Goal: Entertainment & Leisure: Consume media (video, audio)

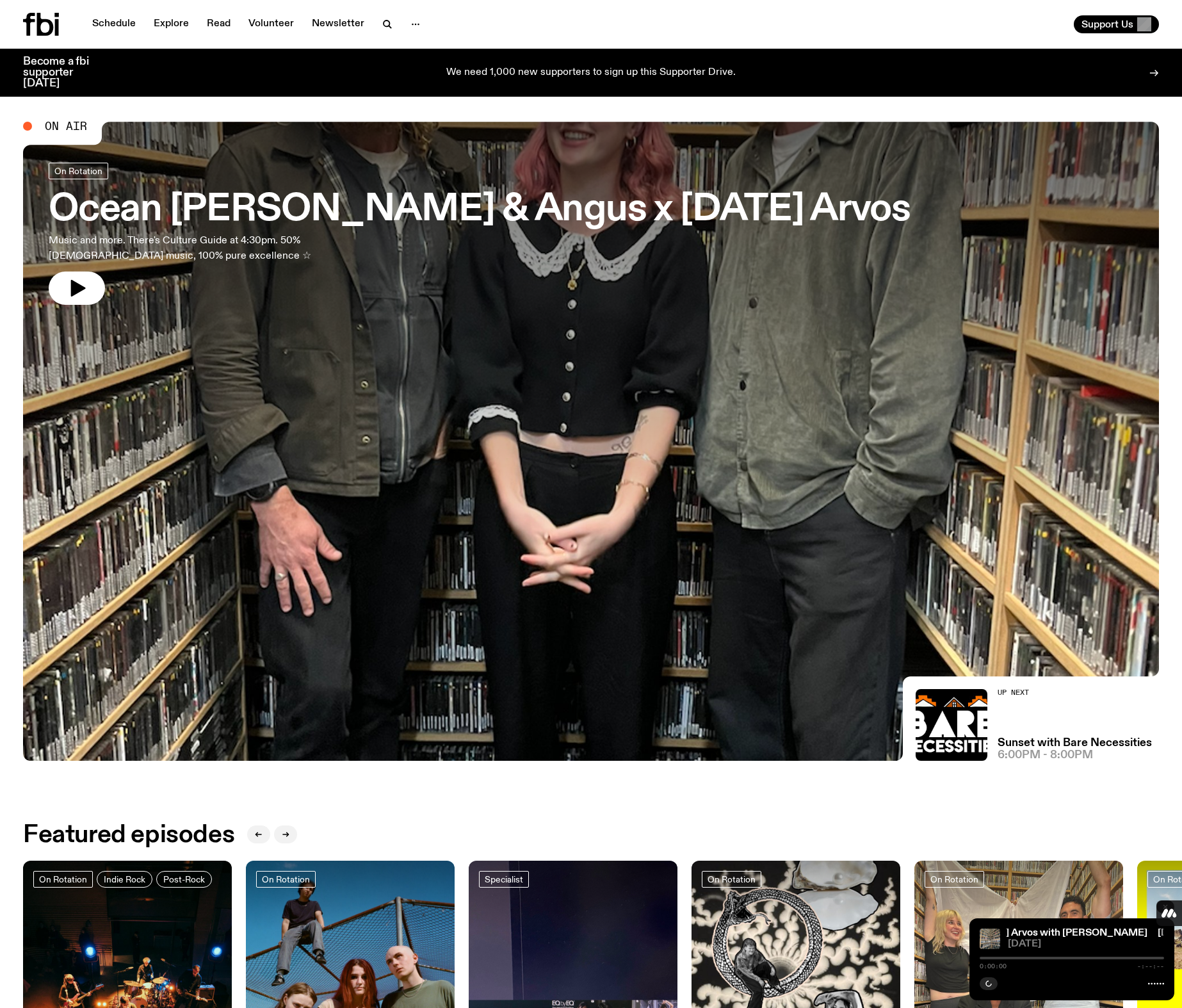
click at [73, 127] on span "On Air" at bounding box center [66, 126] width 42 height 12
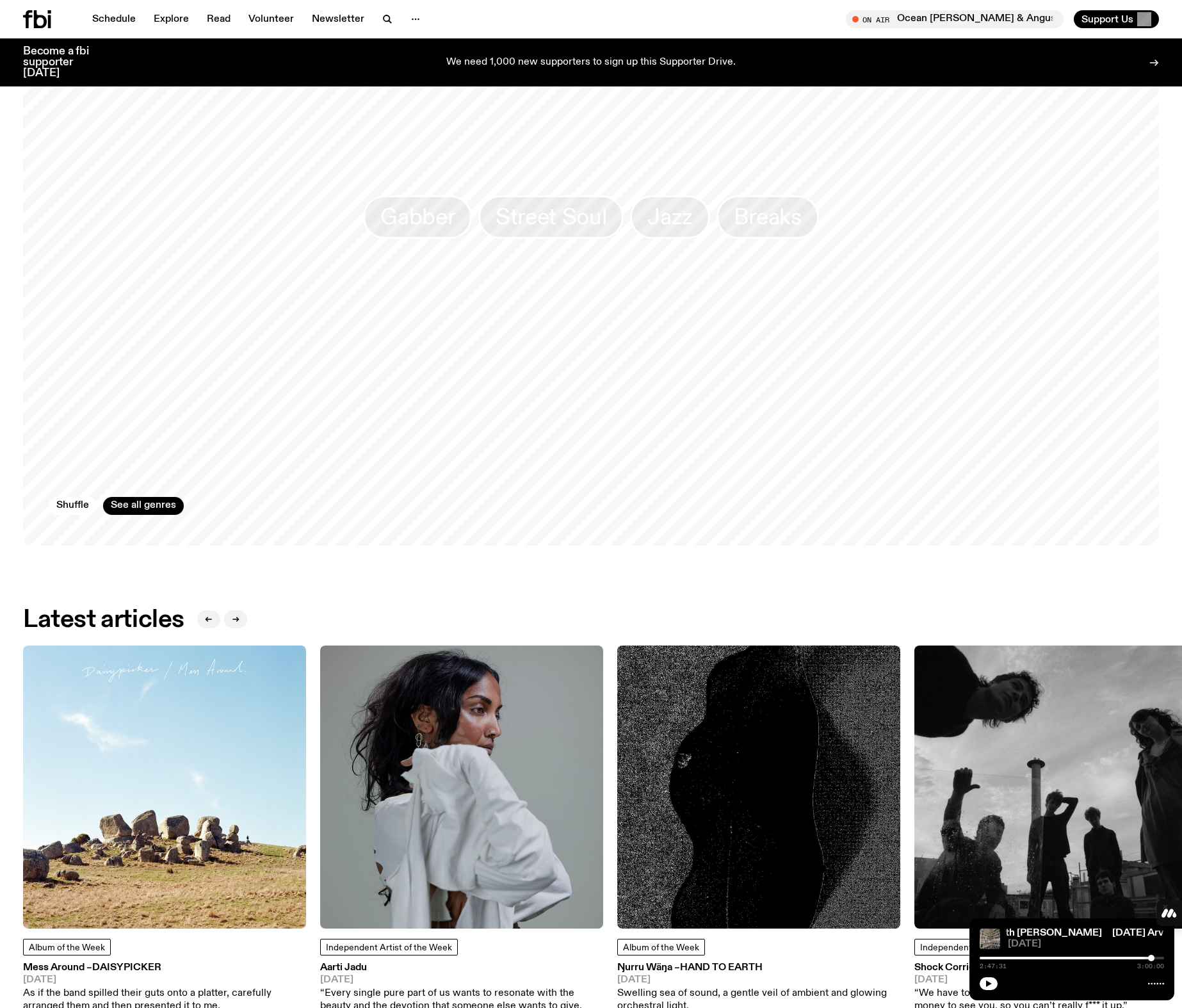
scroll to position [568, 0]
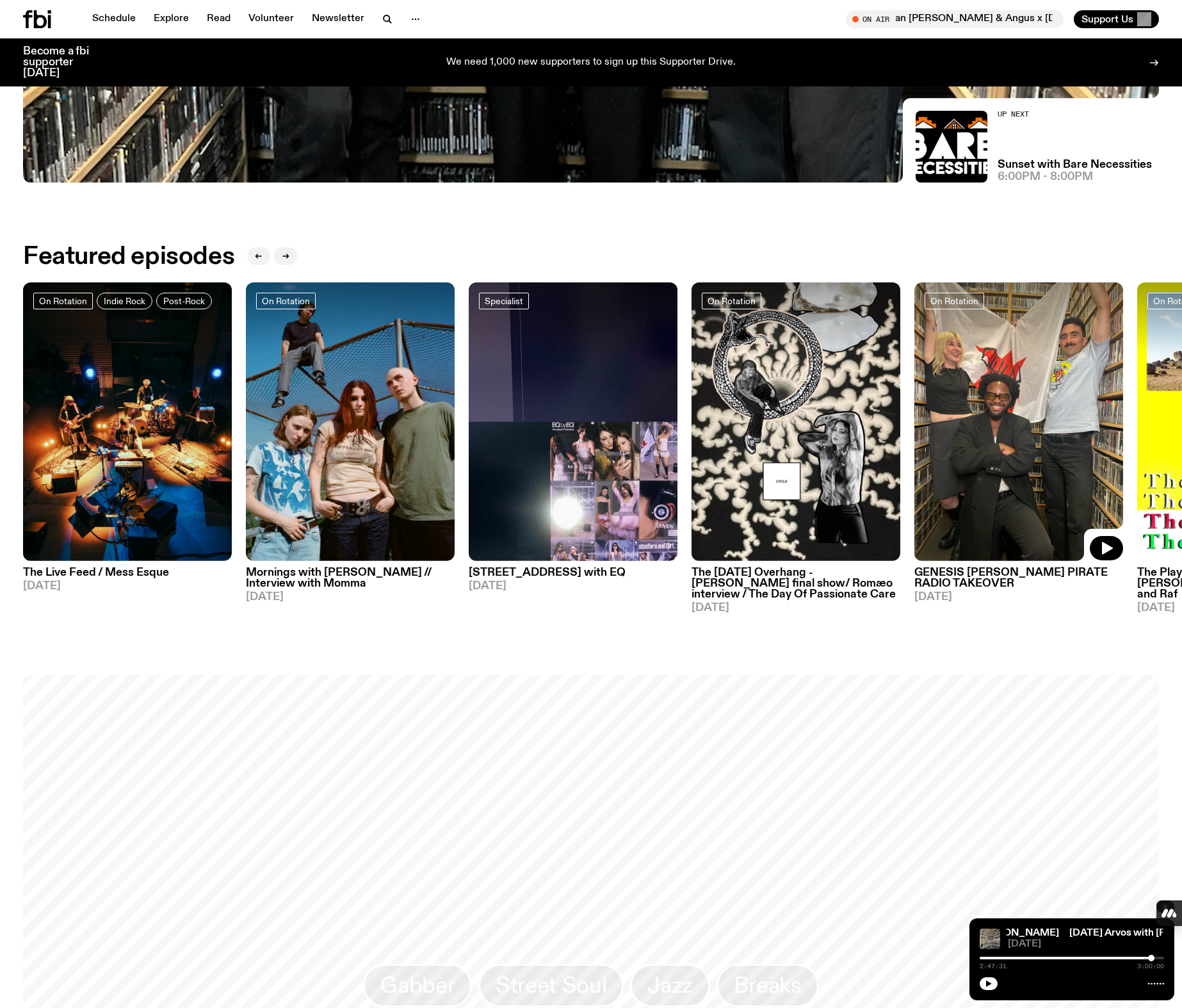
click at [1033, 355] on img at bounding box center [1018, 421] width 208 height 278
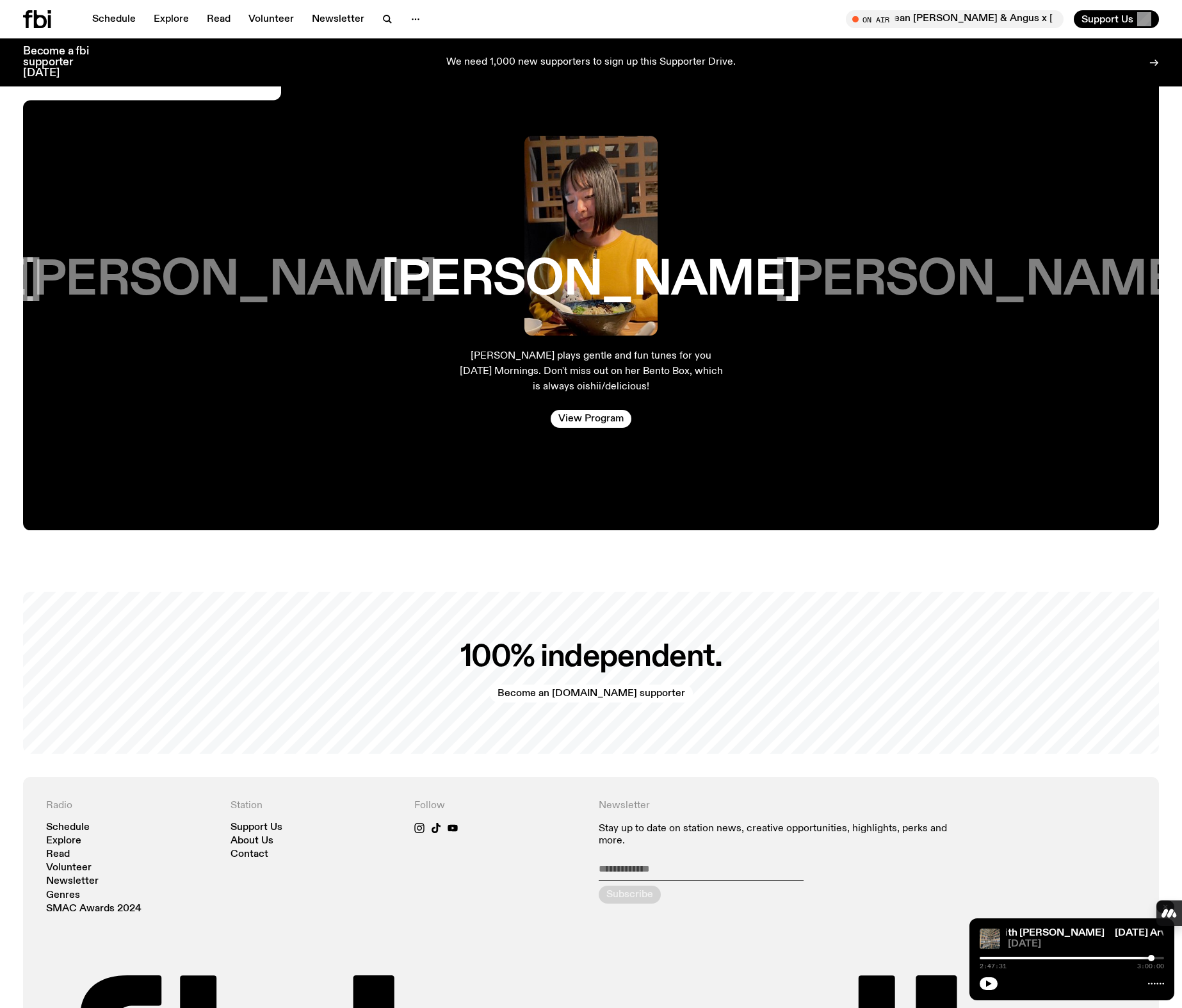
scroll to position [2286, 0]
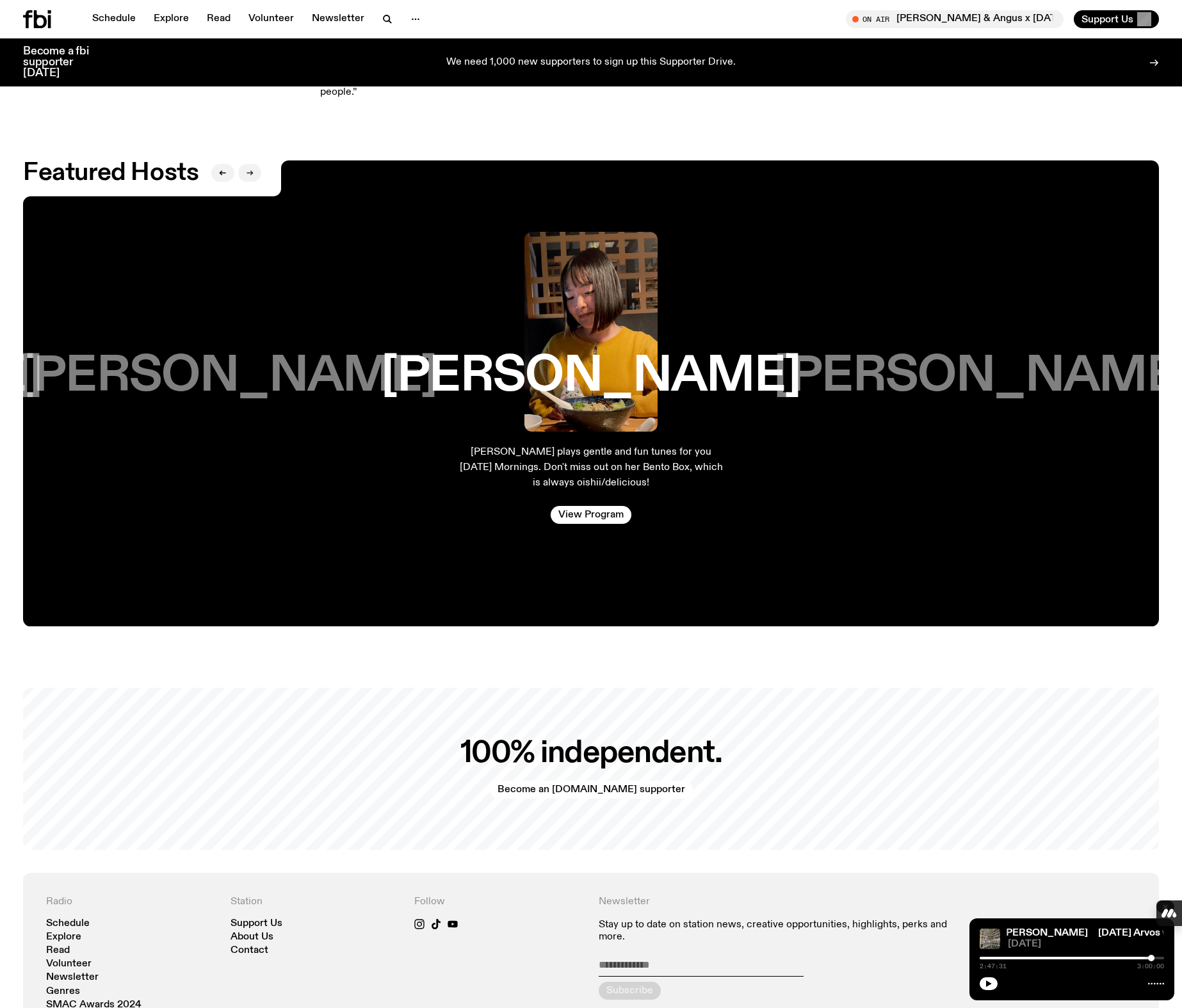
click at [247, 169] on icon "button" at bounding box center [249, 173] width 8 height 8
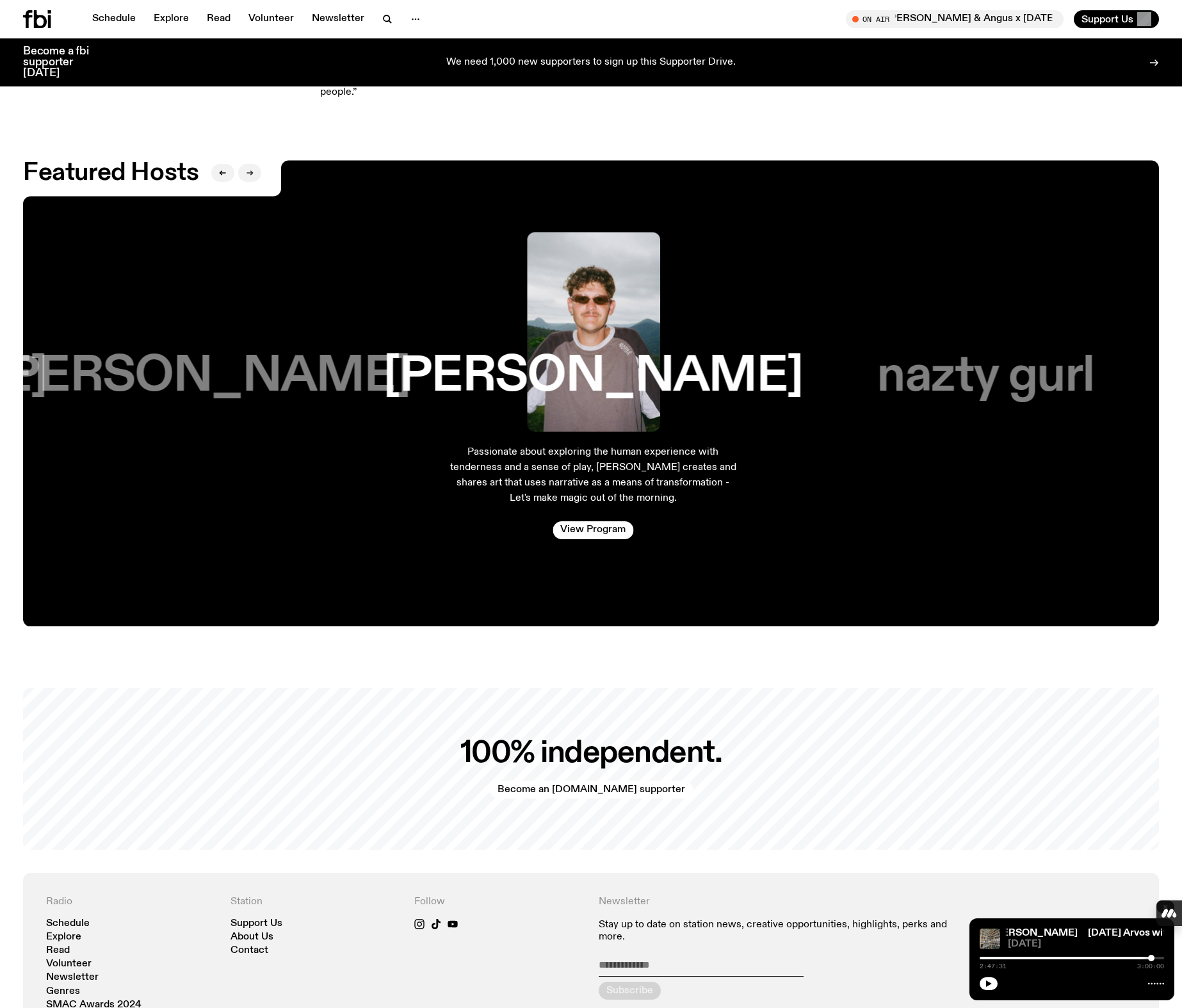
click at [248, 169] on icon "button" at bounding box center [249, 173] width 8 height 8
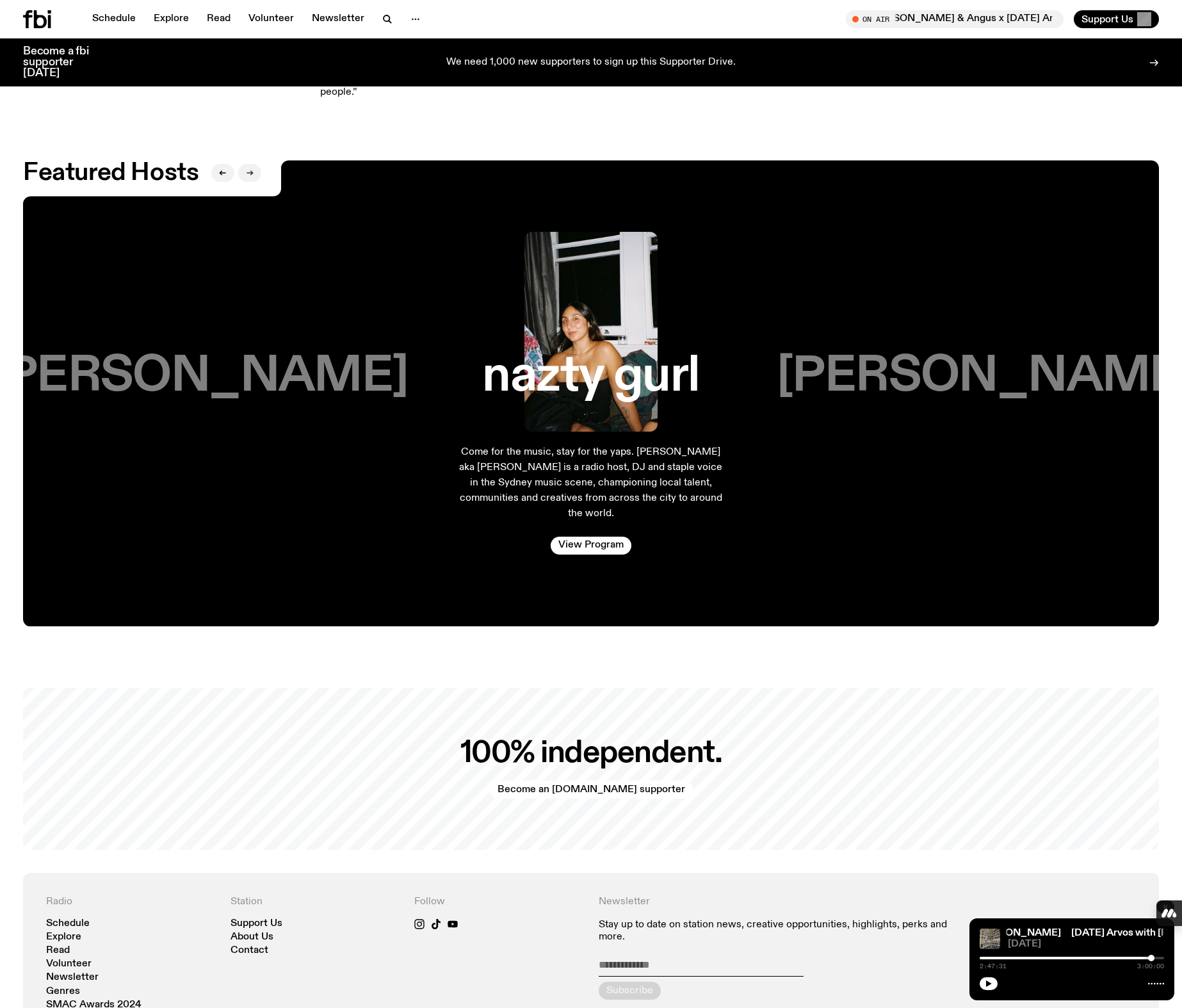
click at [248, 169] on icon "button" at bounding box center [249, 173] width 8 height 8
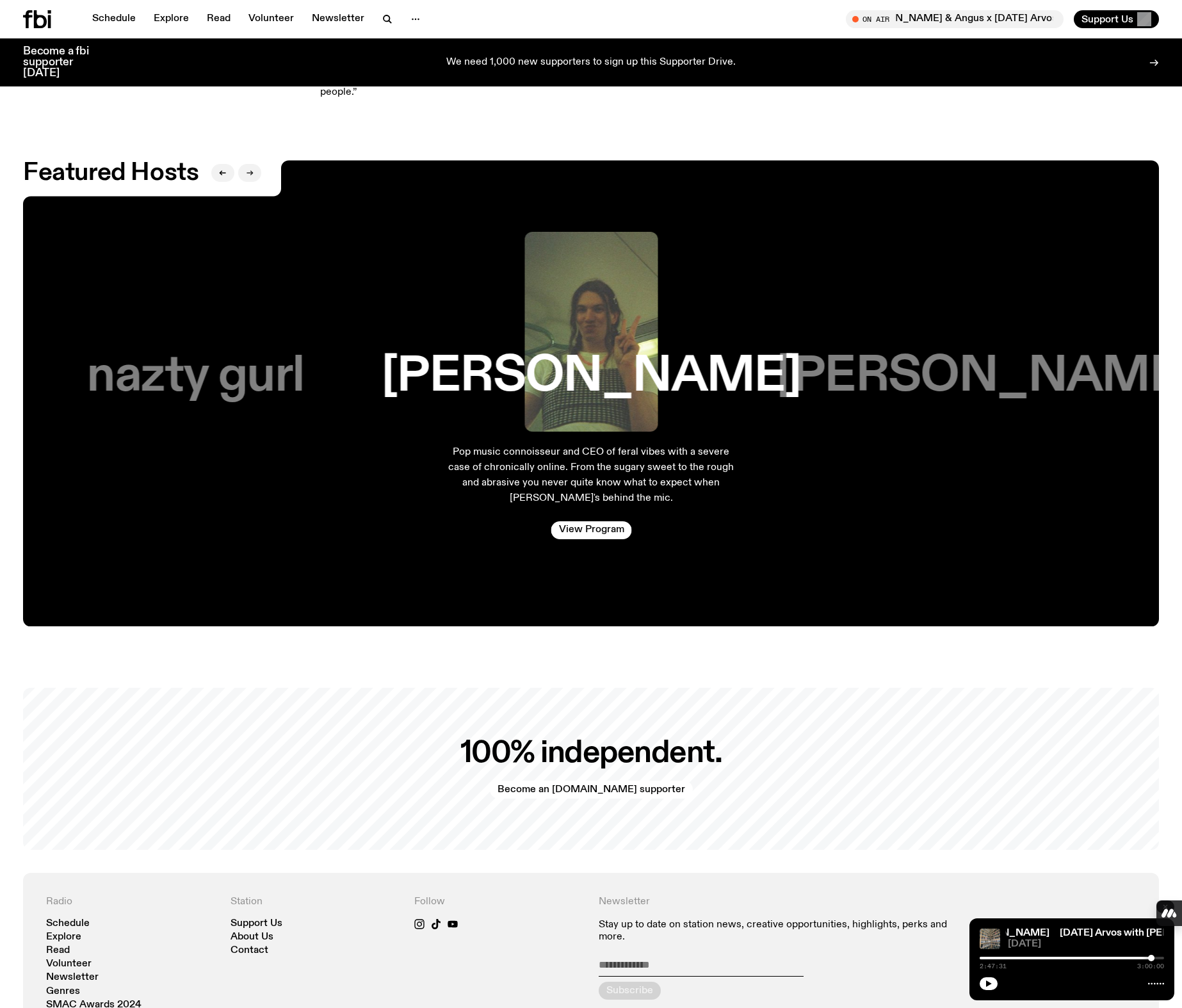
click at [248, 169] on icon "button" at bounding box center [249, 173] width 8 height 8
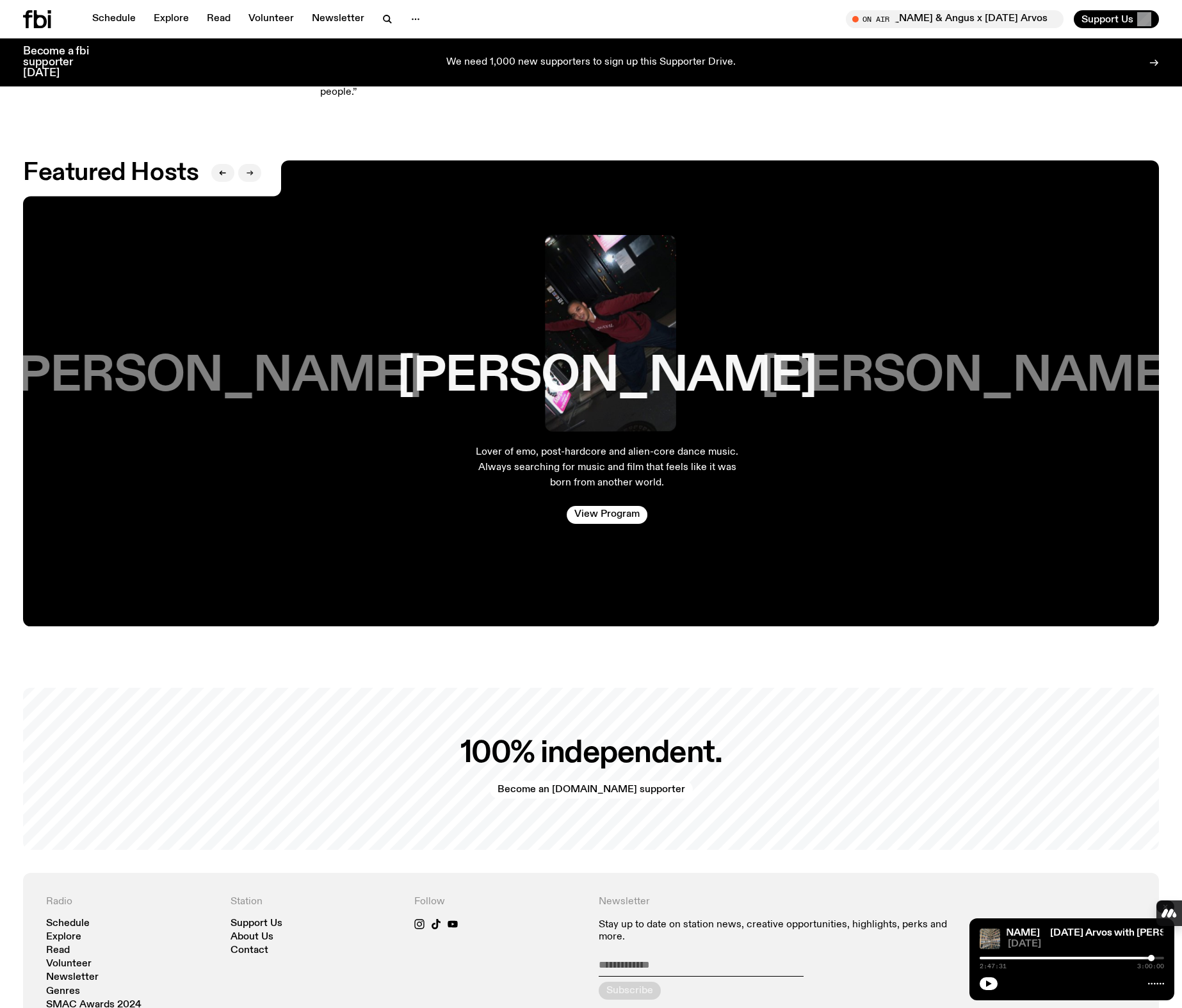
click at [248, 169] on icon "button" at bounding box center [249, 173] width 8 height 8
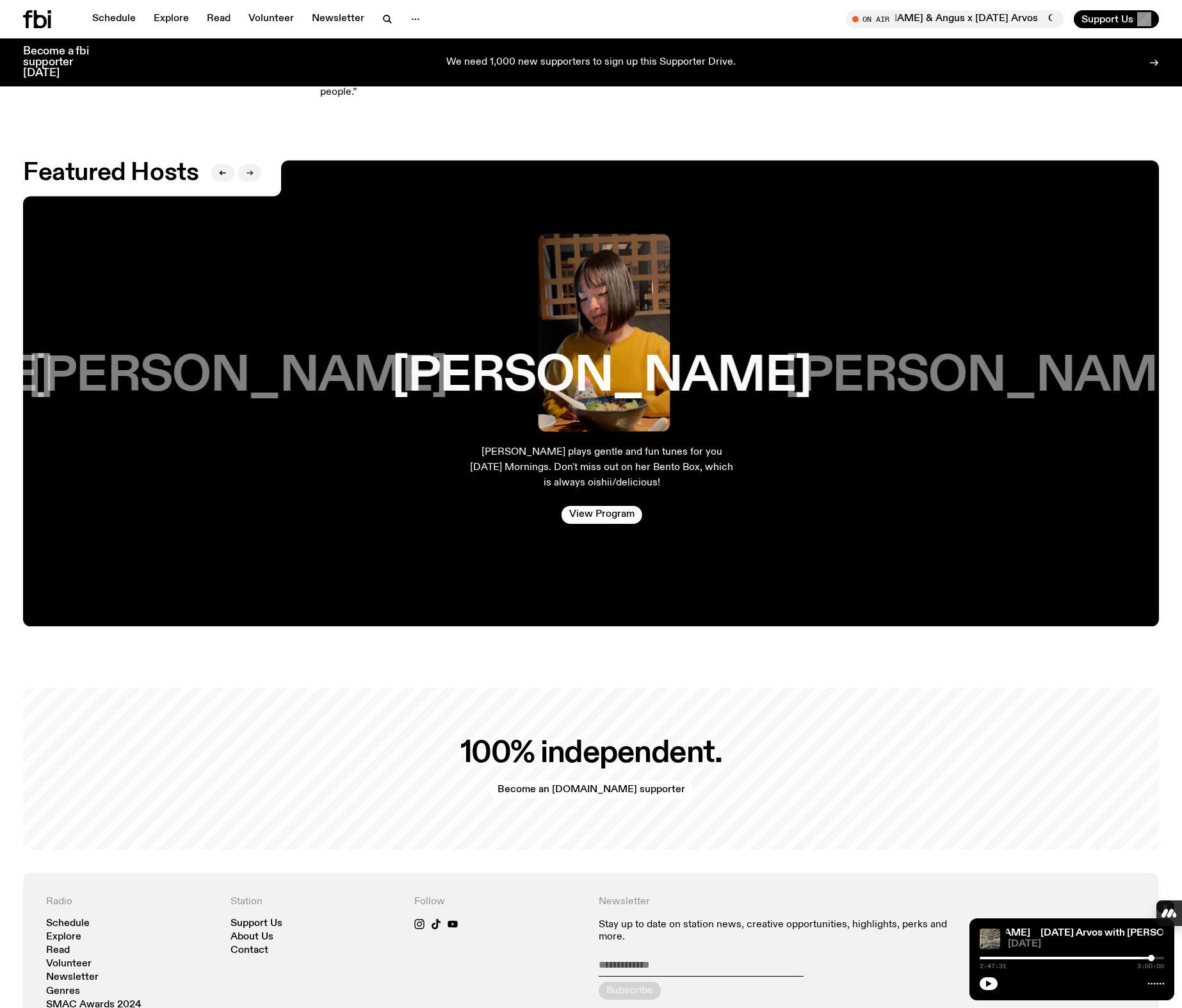
click at [248, 169] on icon "button" at bounding box center [249, 173] width 8 height 8
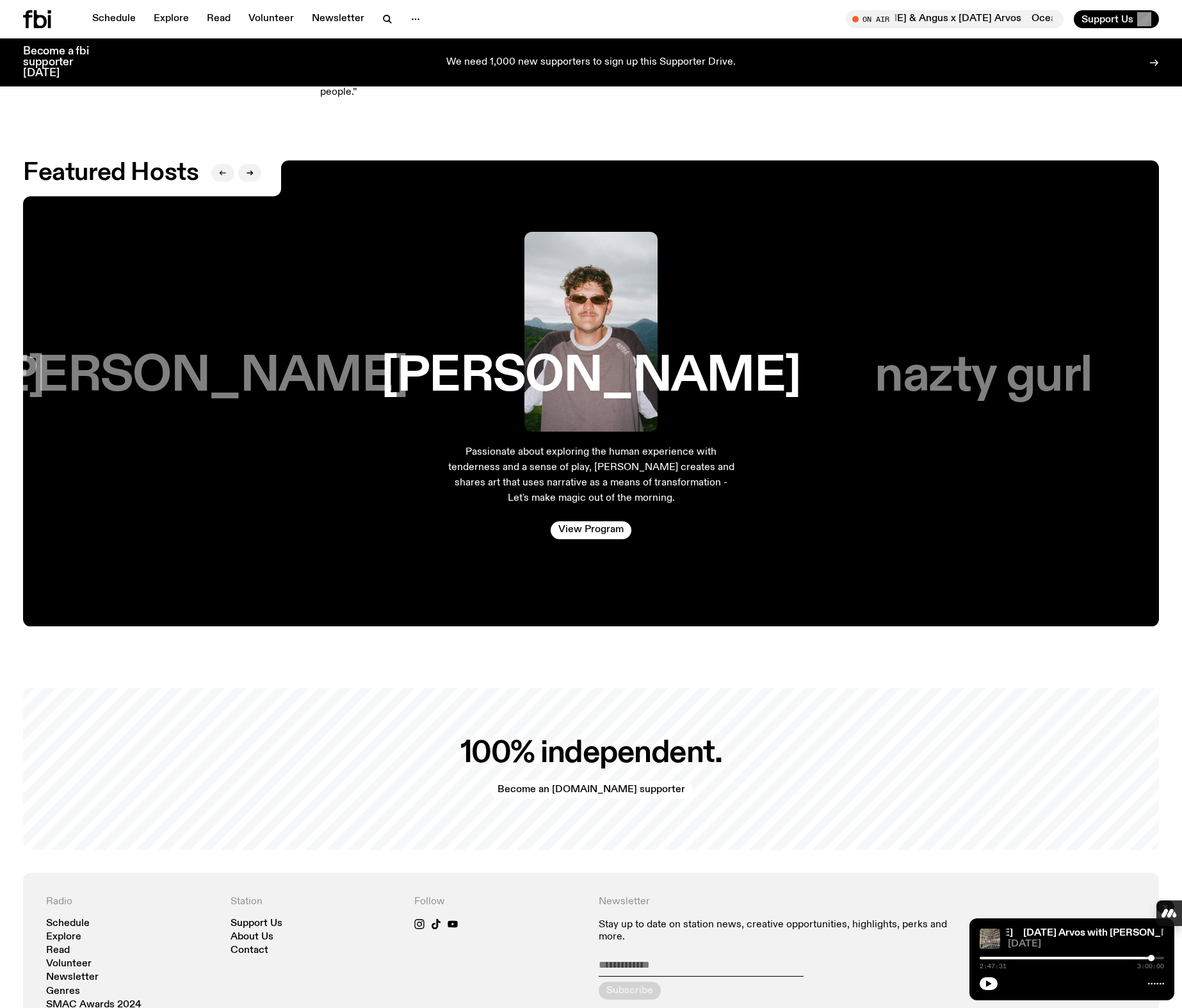
click at [218, 164] on button "button" at bounding box center [223, 173] width 23 height 18
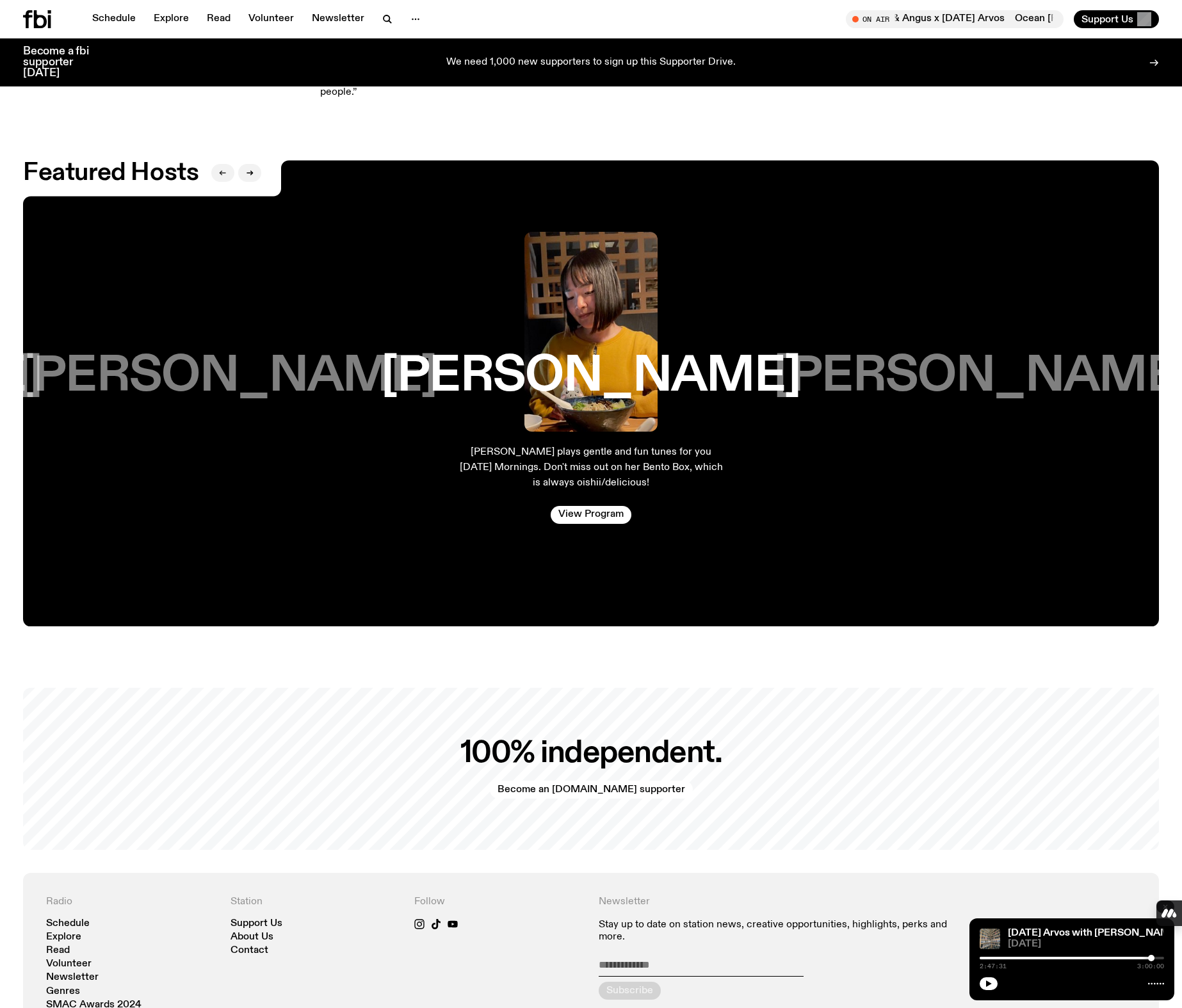
click at [217, 164] on button "button" at bounding box center [223, 173] width 23 height 18
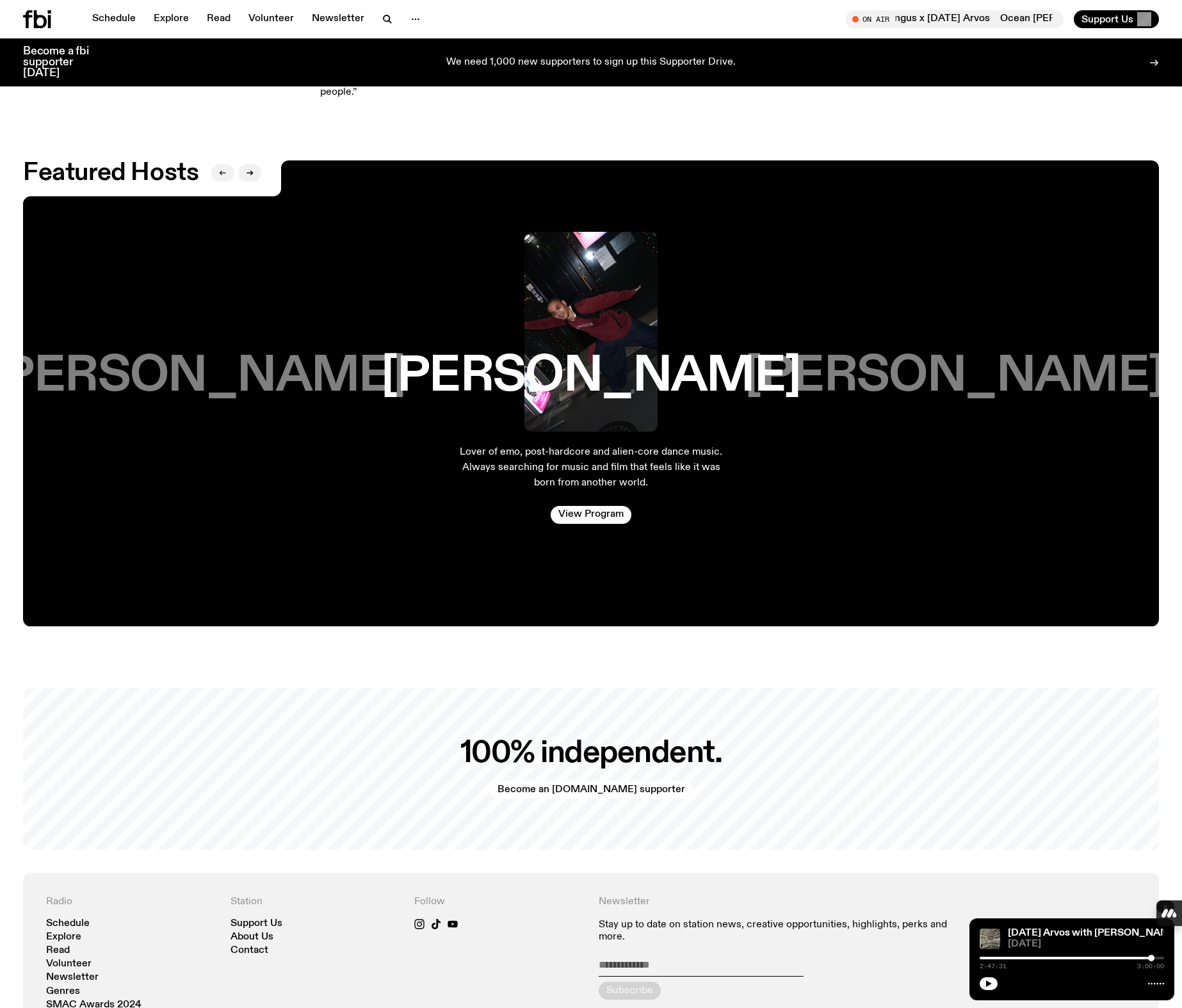
click at [217, 164] on button "button" at bounding box center [223, 173] width 23 height 18
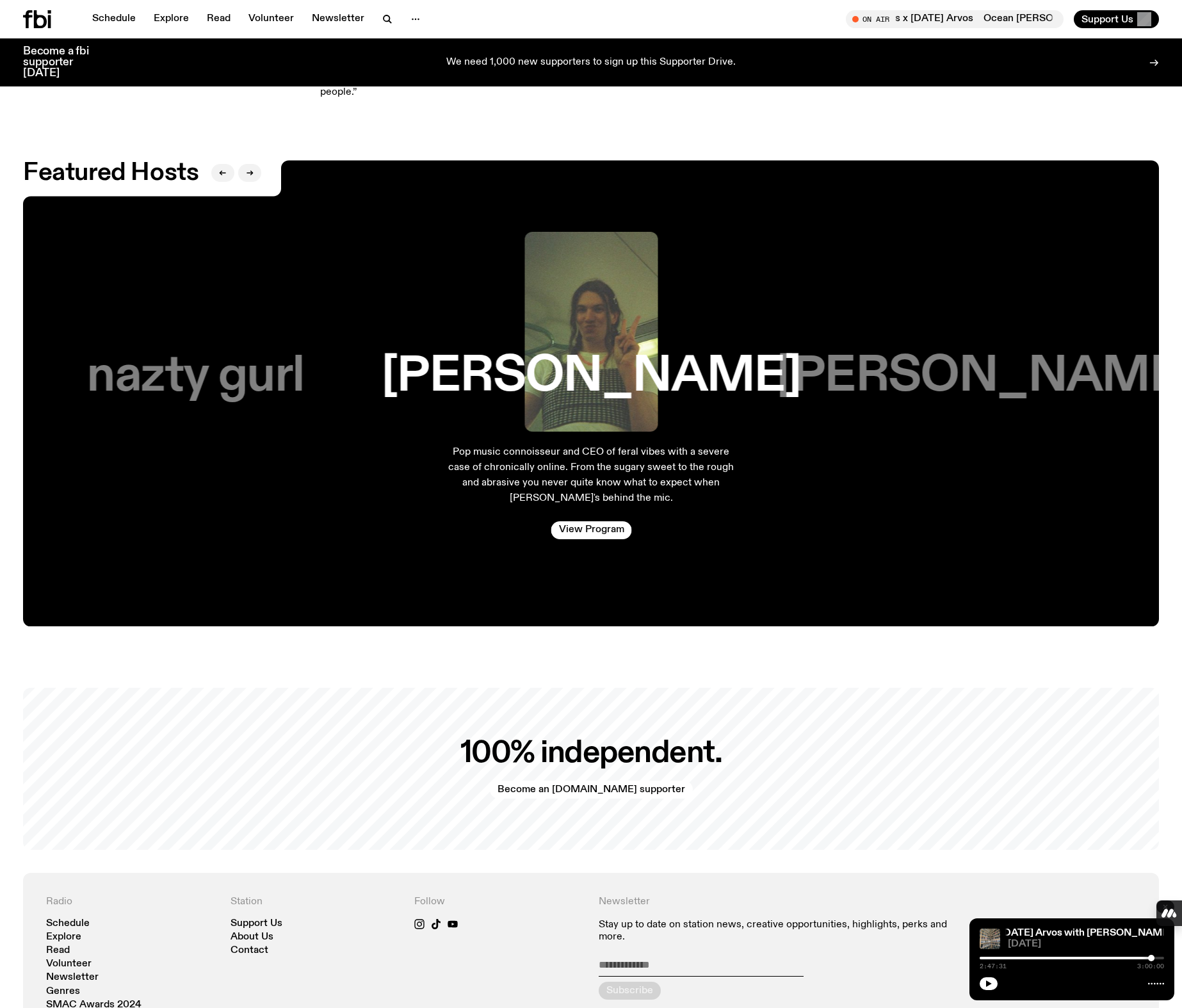
click at [221, 382] on h3 "nazty gurl" at bounding box center [196, 376] width 217 height 49
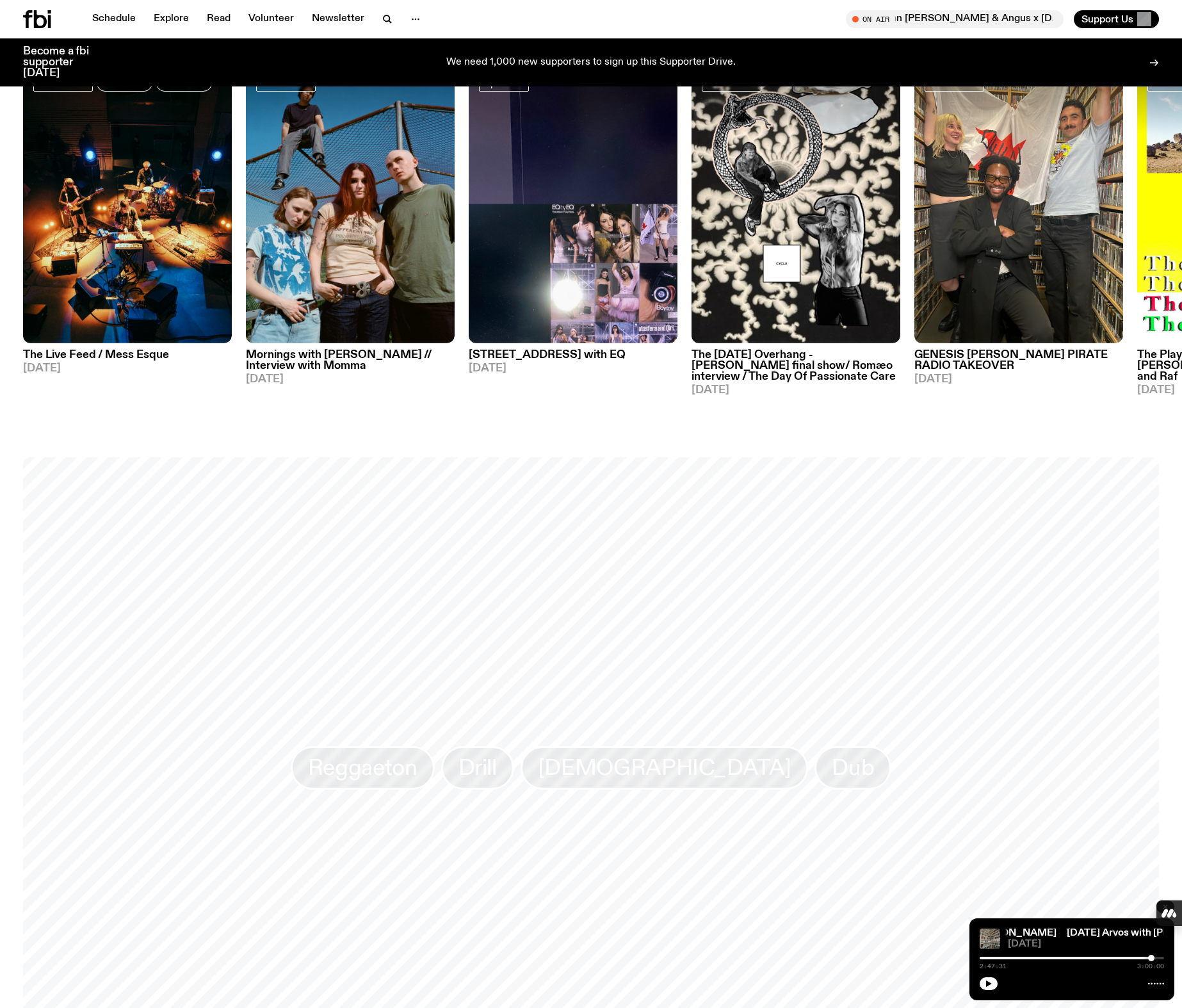
scroll to position [632, 0]
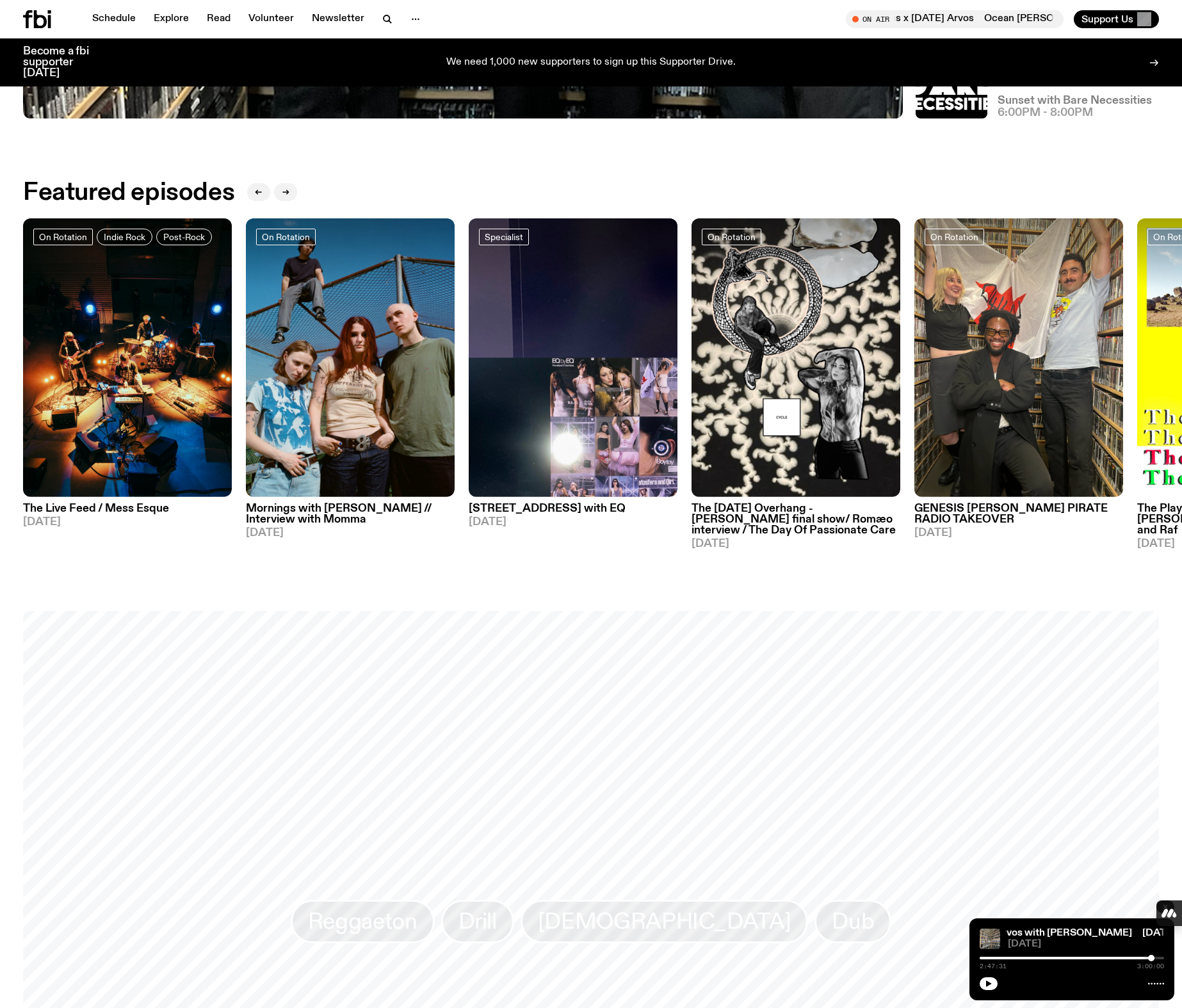
click at [1078, 101] on h3 "Sunset with Bare Necessities" at bounding box center [1075, 101] width 155 height 11
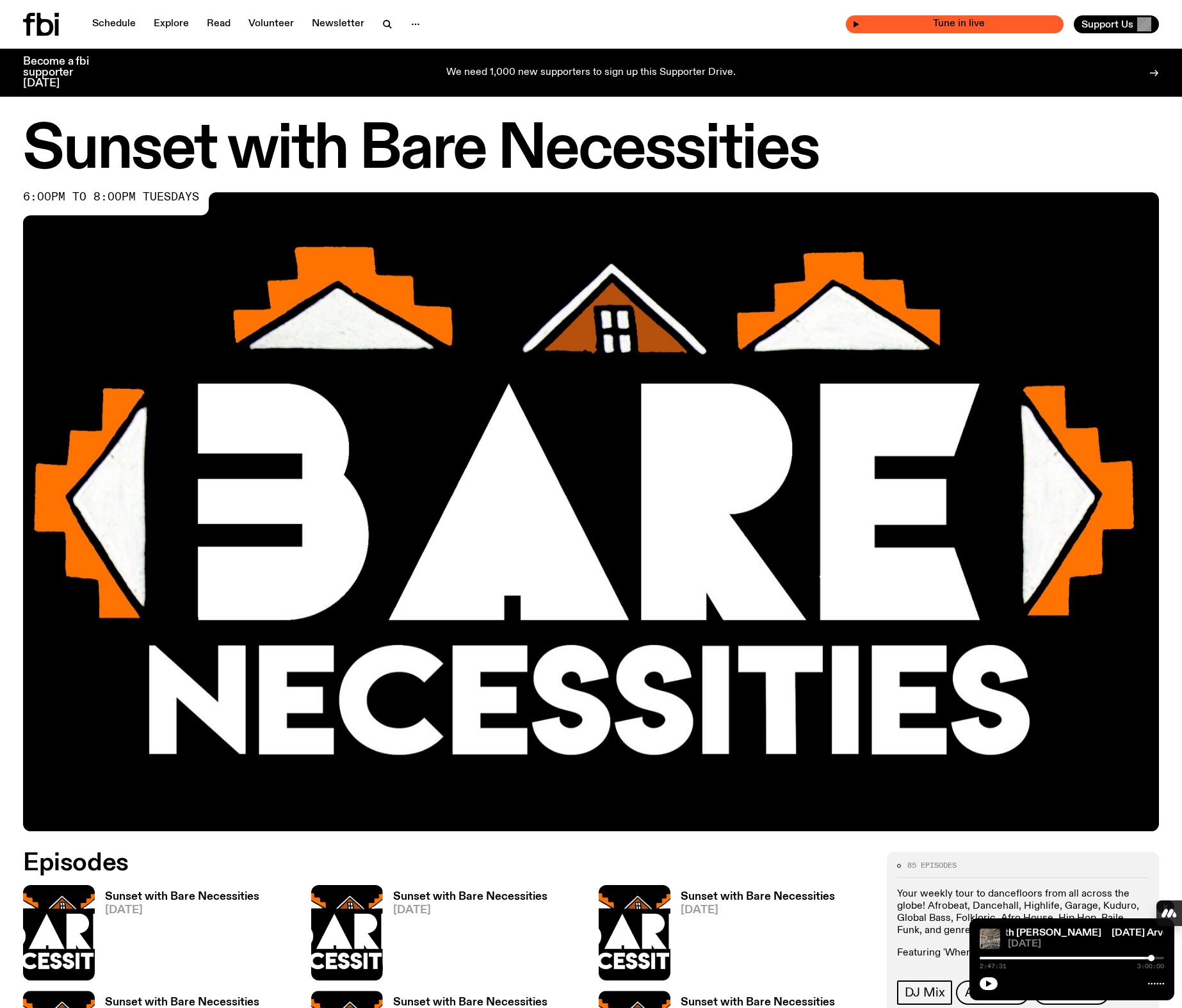
click at [927, 22] on span "Tune in live" at bounding box center [959, 24] width 198 height 10
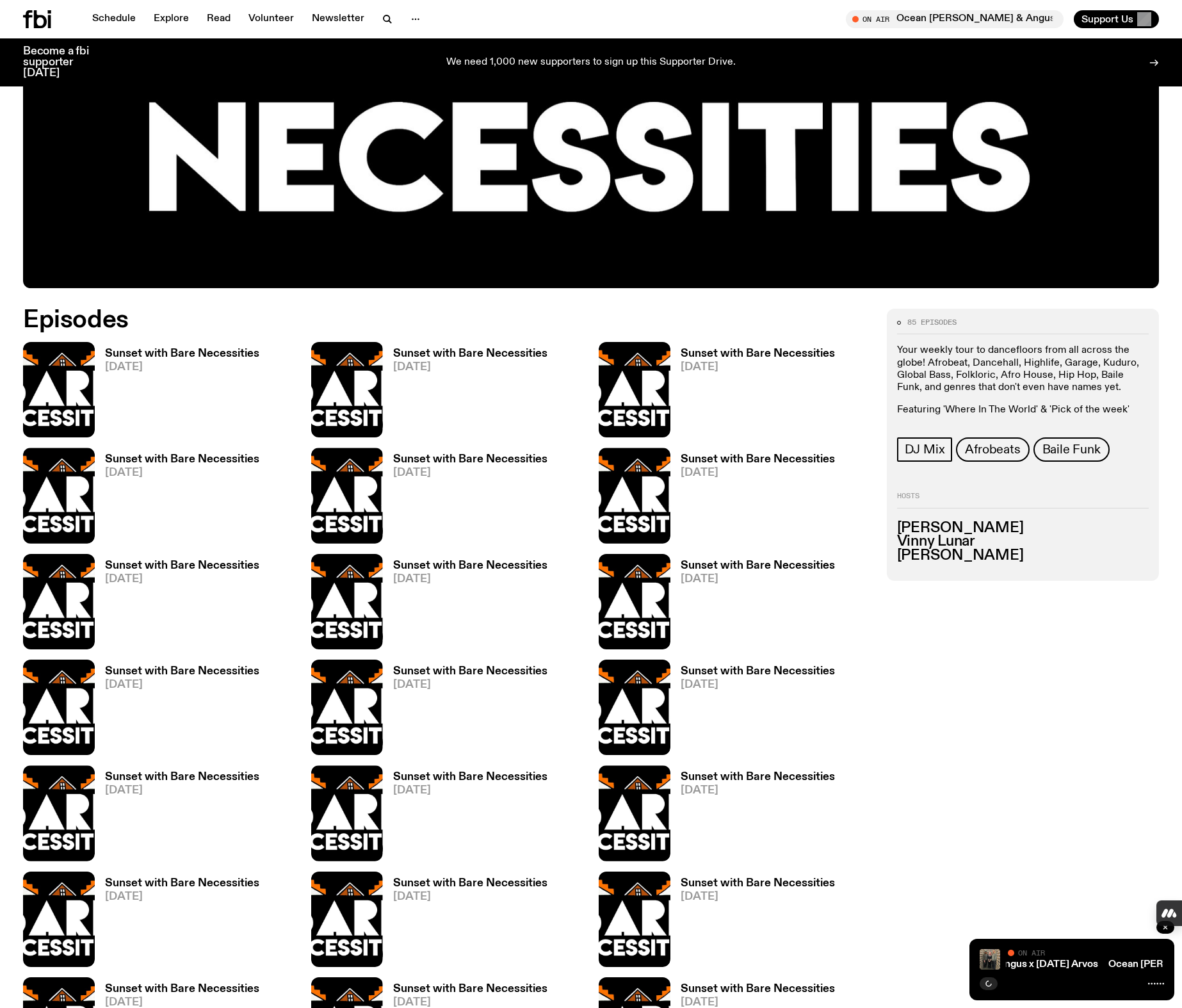
scroll to position [569, 0]
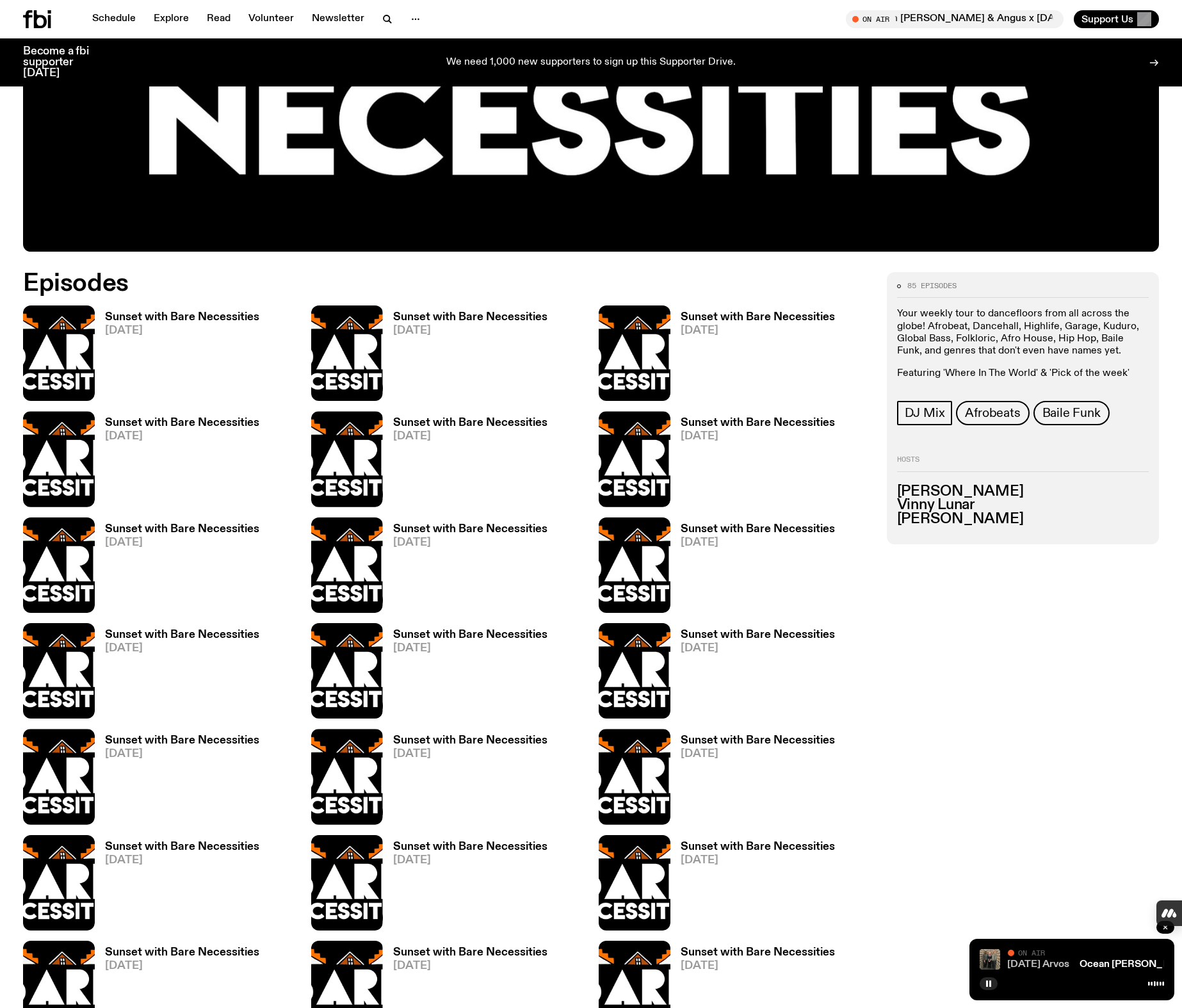
click at [1038, 968] on link "Ocean [PERSON_NAME] & Angus x [DATE] Arvos" at bounding box center [955, 964] width 228 height 10
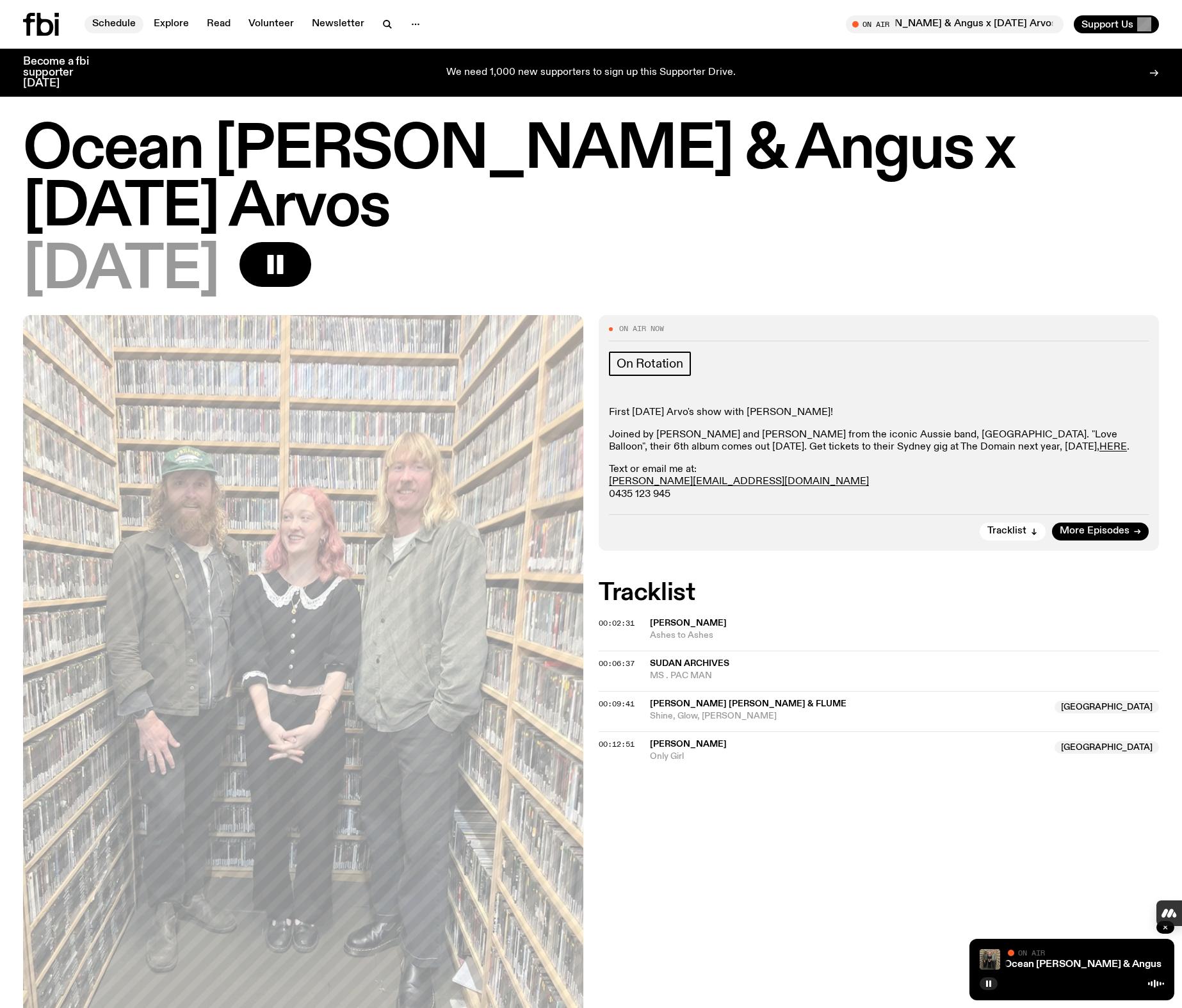
click at [111, 20] on link "Schedule" at bounding box center [114, 24] width 59 height 18
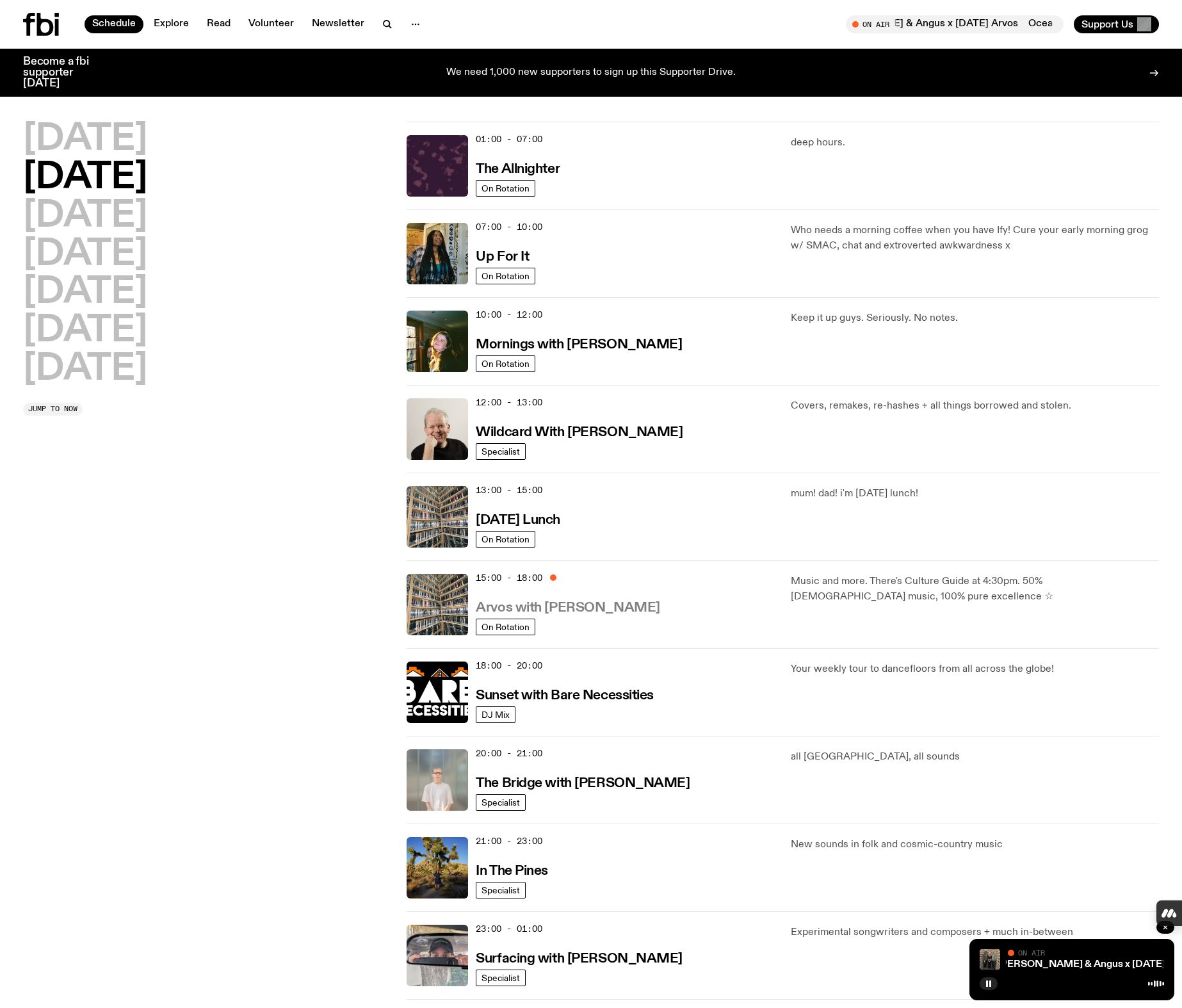
click at [594, 604] on h3 "Arvos with [PERSON_NAME]" at bounding box center [568, 608] width 184 height 13
